Goal: Information Seeking & Learning: Learn about a topic

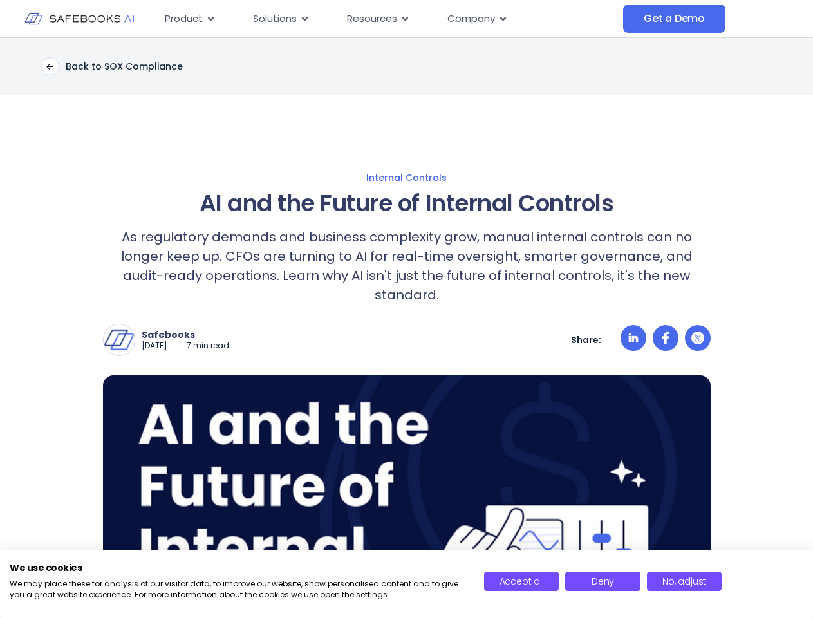
click at [406, 328] on div "Safebooks [DATE] 7 min read Safebooks Safebooks AI - the Financial Data Governa…" at bounding box center [407, 340] width 608 height 32
click at [119, 325] on img at bounding box center [119, 340] width 31 height 31
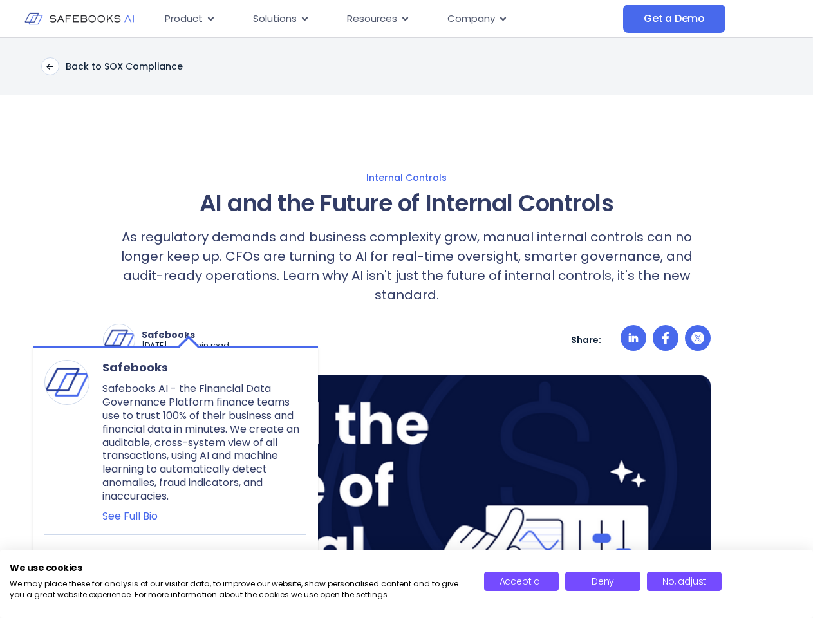
click at [195, 329] on p "Safebooks" at bounding box center [186, 335] width 88 height 12
click at [634, 334] on icon at bounding box center [633, 338] width 10 height 9
click at [666, 332] on icon at bounding box center [666, 338] width 6 height 12
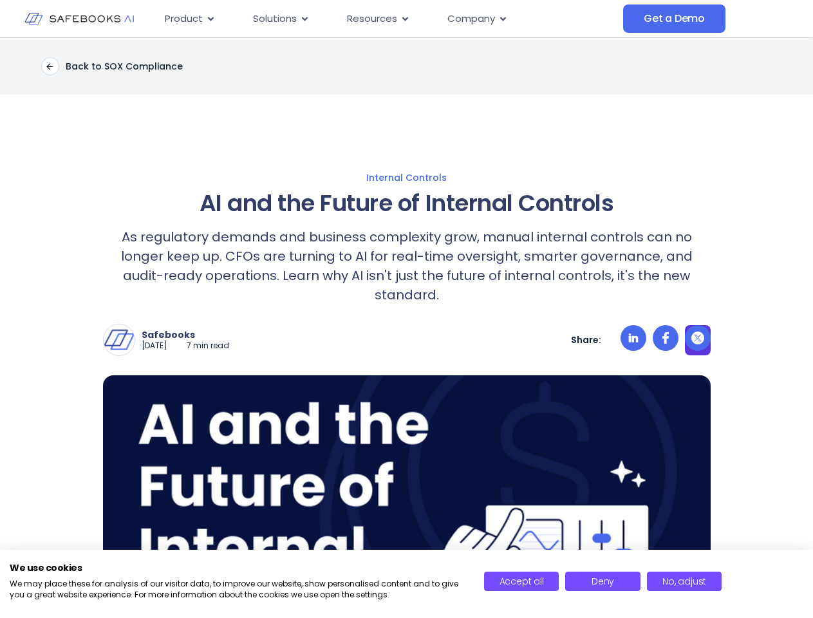
click at [698, 332] on icon at bounding box center [698, 338] width 13 height 13
click at [407, 487] on img at bounding box center [407, 529] width 608 height 308
click at [522, 581] on span "Accept all" at bounding box center [522, 581] width 44 height 13
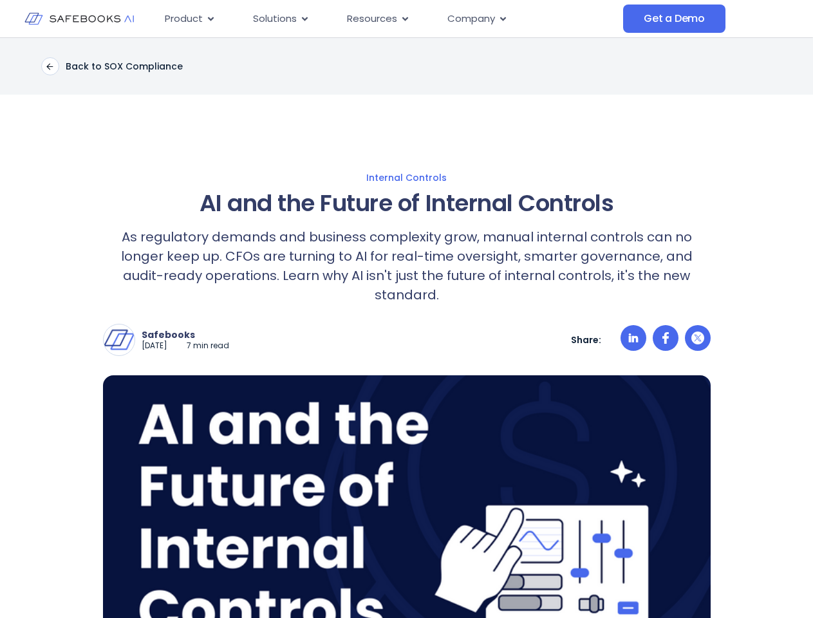
click at [603, 581] on img at bounding box center [407, 529] width 608 height 308
click at [684, 581] on img at bounding box center [407, 529] width 608 height 308
